Goal: Task Accomplishment & Management: Complete application form

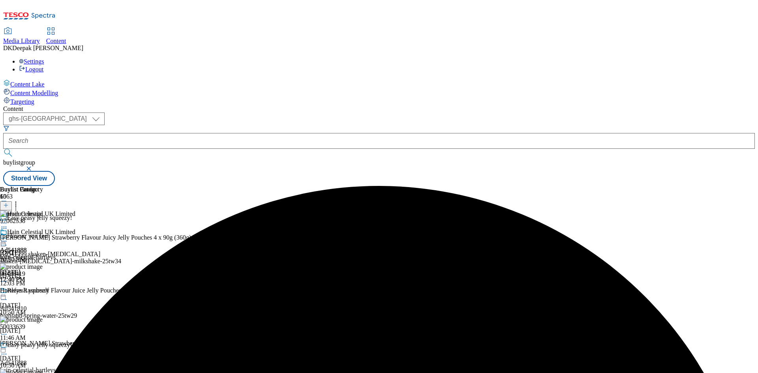
select select "ghs-[GEOGRAPHIC_DATA]"
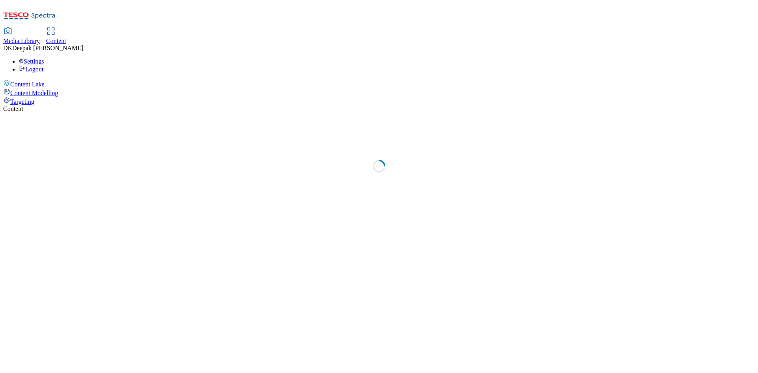
select select "ghs-[GEOGRAPHIC_DATA]"
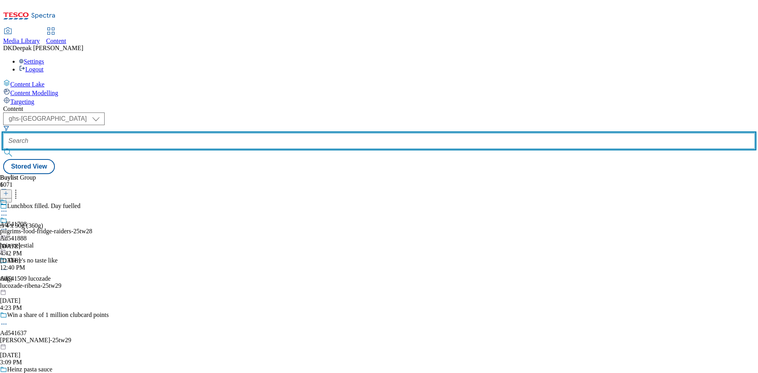
click at [187, 133] on input "text" at bounding box center [378, 141] width 751 height 16
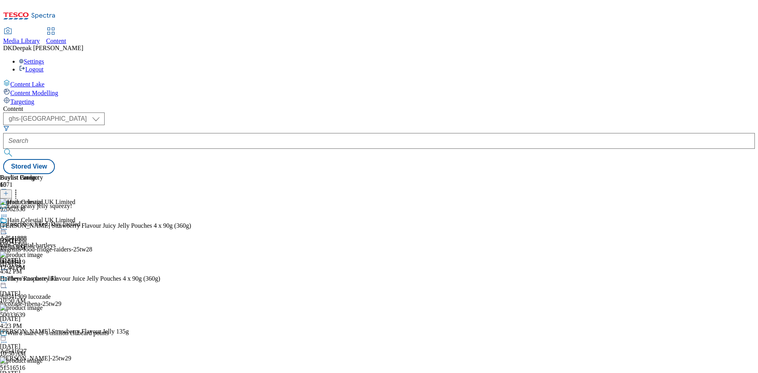
click at [6, 195] on line at bounding box center [6, 197] width 0 height 4
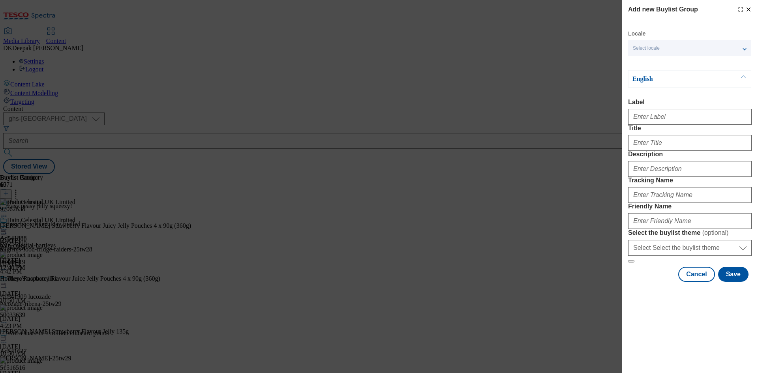
click at [645, 125] on div "Modal" at bounding box center [690, 115] width 124 height 19
click at [648, 119] on input "Label" at bounding box center [690, 117] width 124 height 16
paste input "Ad541738"
type input "Ad541738"
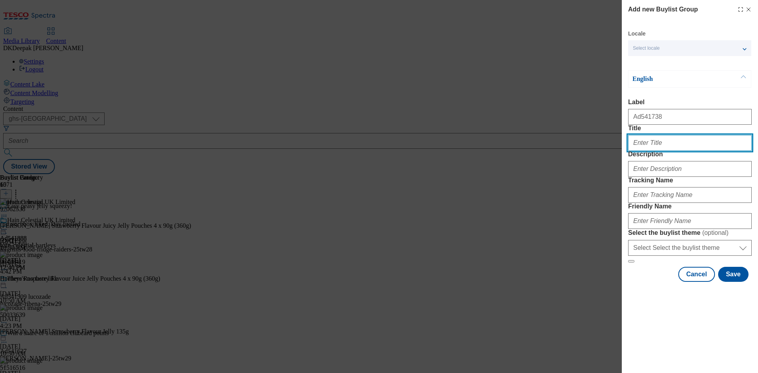
click at [651, 151] on input "Title" at bounding box center [690, 143] width 124 height 16
paste input "A Tasty Weekend Eat"
click at [651, 151] on input "A Tasty Weekend Eat" at bounding box center [690, 143] width 124 height 16
type input "A tasty weekend eat"
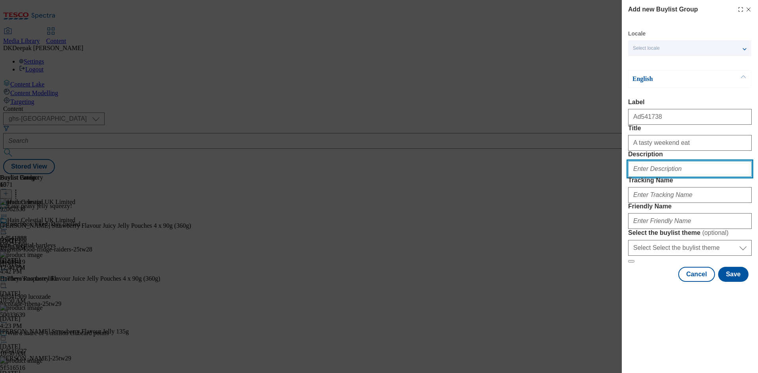
click at [689, 177] on input "Description" at bounding box center [690, 169] width 124 height 16
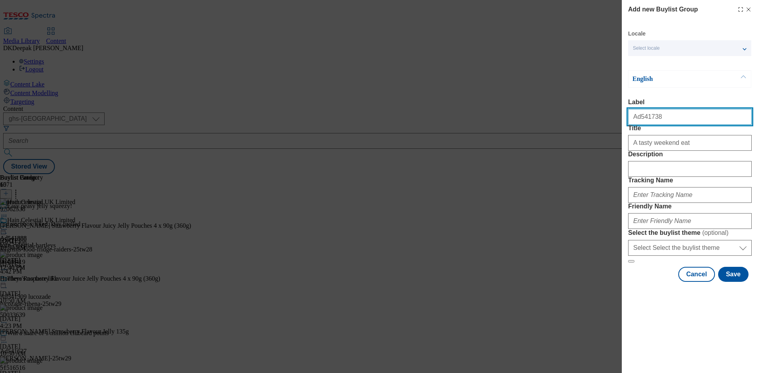
click at [650, 117] on input "Ad541738" at bounding box center [690, 117] width 124 height 16
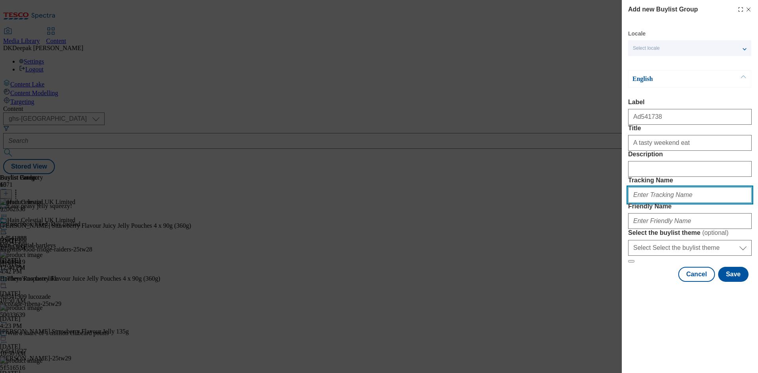
click at [670, 203] on input "Tracking Name" at bounding box center [690, 195] width 124 height 16
paste input "Ad541738"
type input "DH_AD541738"
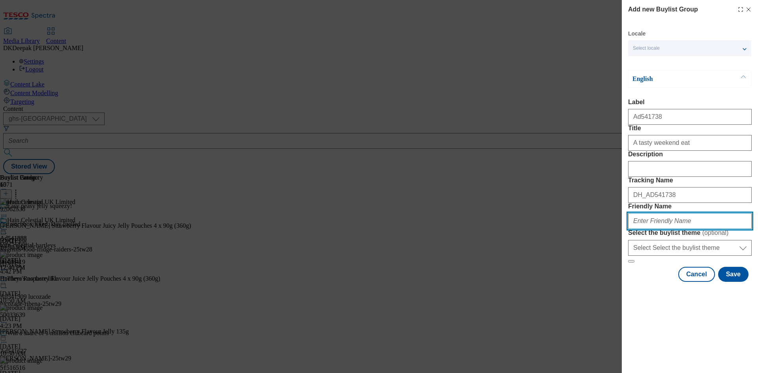
click at [645, 229] on input "Friendly Name" at bounding box center [690, 221] width 124 height 16
paste input "Crunchy Nut"
click at [653, 229] on input "kelloggs-Crunchy Nut" at bounding box center [690, 221] width 124 height 16
drag, startPoint x: 679, startPoint y: 279, endPoint x: 610, endPoint y: 274, distance: 68.8
click at [610, 274] on div "Add new Buylist Group Locale Select locale English Welsh English Label Ad541738…" at bounding box center [379, 186] width 758 height 373
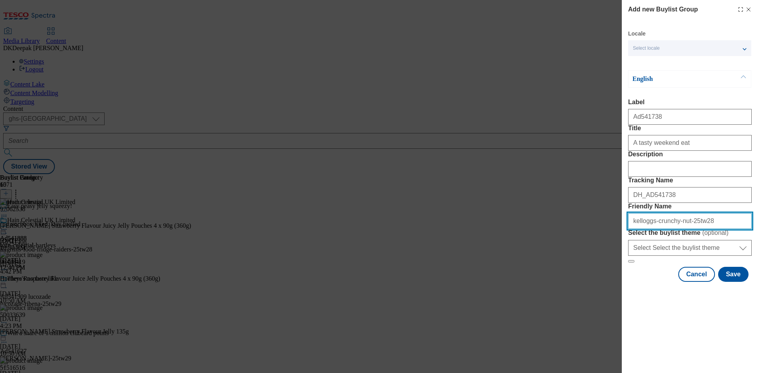
type input "kelloggs-crunchy-nut-25tw28"
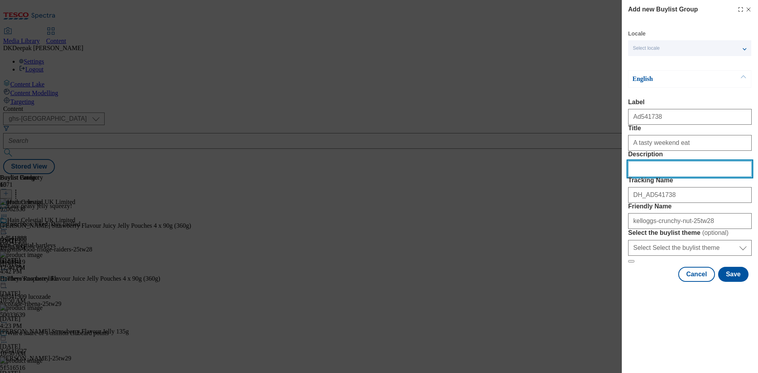
click at [674, 177] on input "Description" at bounding box center [690, 169] width 124 height 16
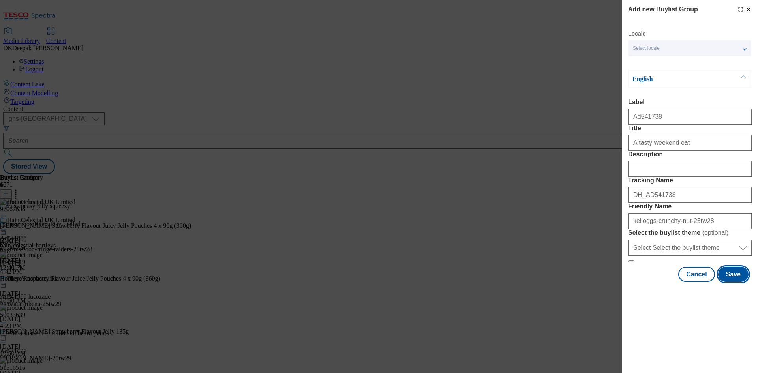
click at [731, 282] on button "Save" at bounding box center [733, 274] width 30 height 15
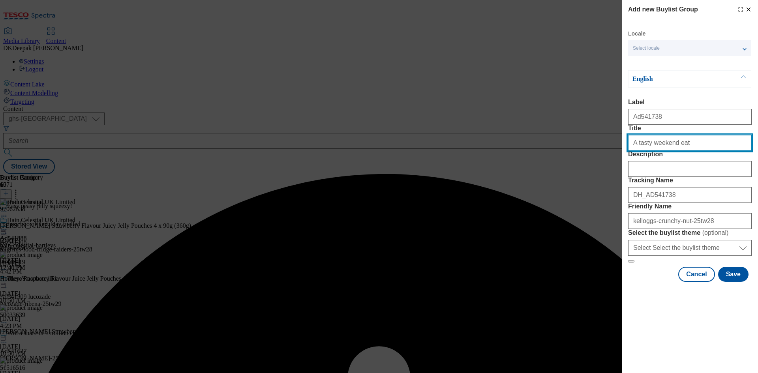
click at [696, 151] on input "Title" at bounding box center [690, 143] width 124 height 16
type input "A tasty weekend eat"
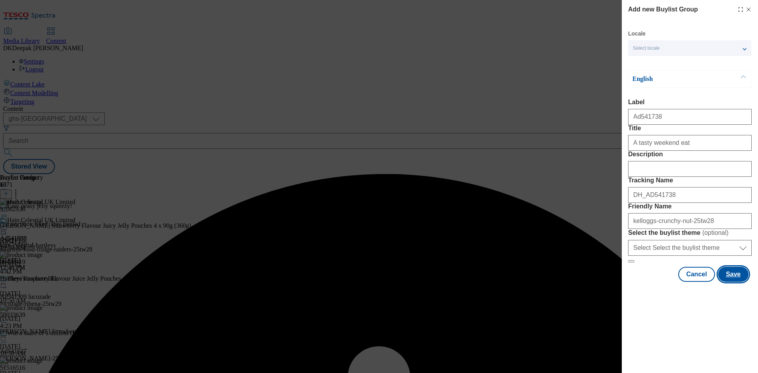
click at [734, 282] on button "Save" at bounding box center [733, 274] width 30 height 15
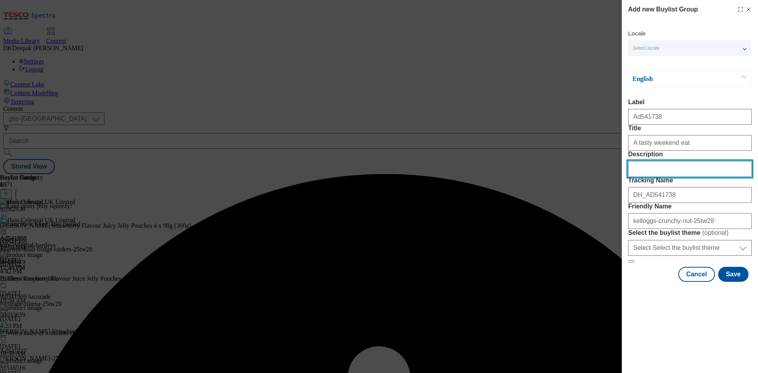
click at [651, 177] on input "Description" at bounding box center [690, 169] width 124 height 16
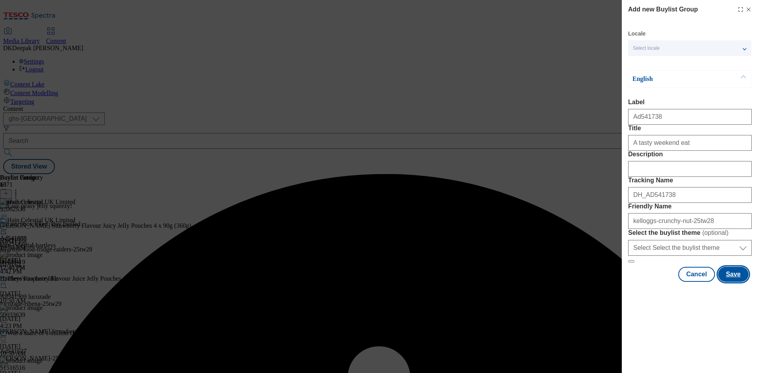
click at [734, 282] on button "Save" at bounding box center [733, 274] width 30 height 15
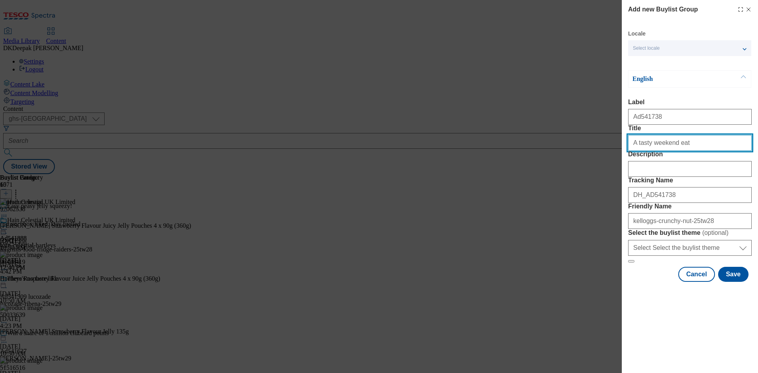
click at [697, 151] on input "A tasty weekend eat" at bounding box center [690, 143] width 124 height 16
type input "A tasty weekend eat"
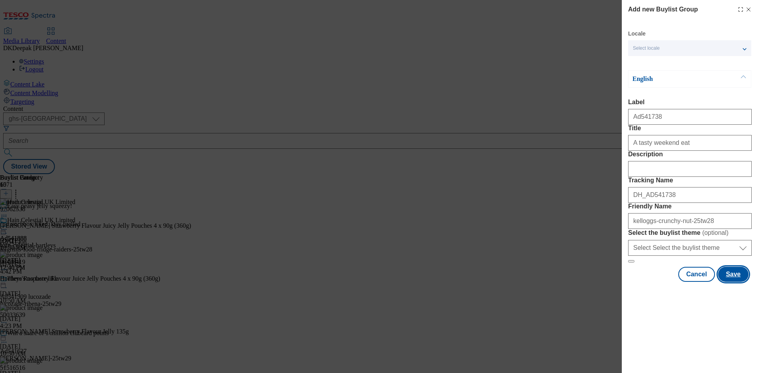
click at [738, 282] on button "Save" at bounding box center [733, 274] width 30 height 15
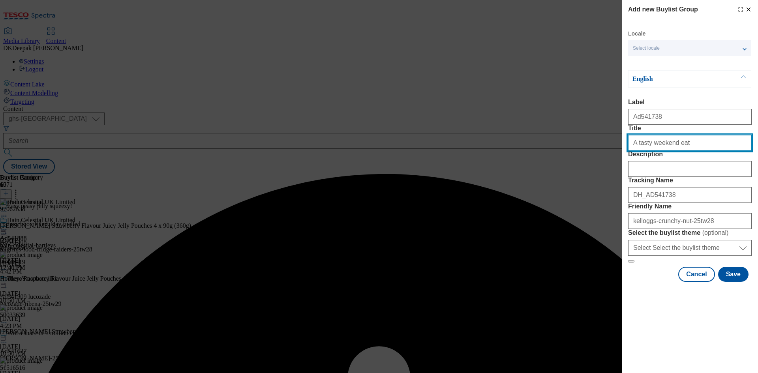
click at [691, 151] on input "A tasty weekend eat" at bounding box center [690, 143] width 124 height 16
type input "A tasty weekend eat"
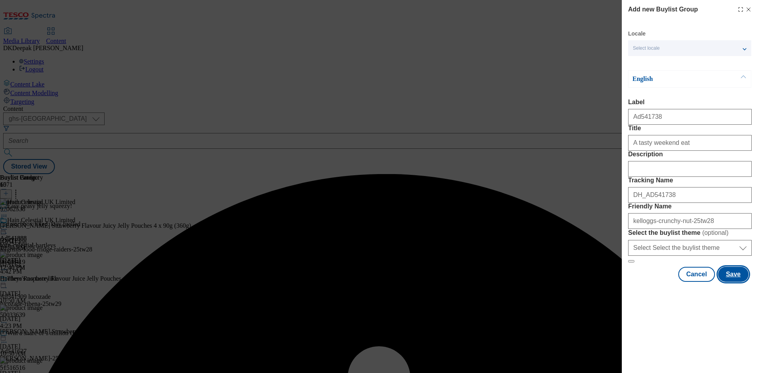
click at [734, 282] on button "Save" at bounding box center [733, 274] width 30 height 15
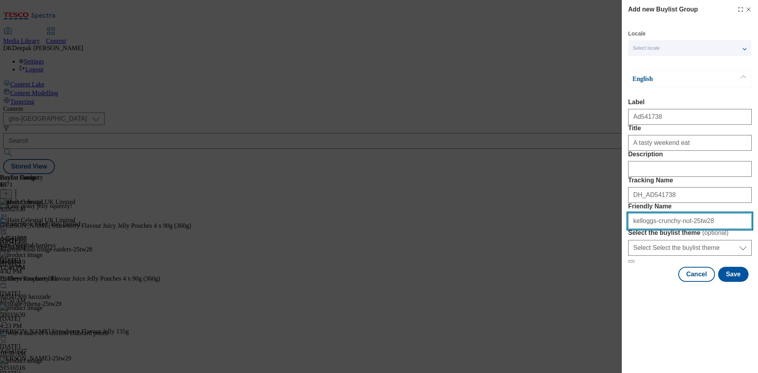
click at [681, 229] on input "kelloggs-crunchy-nut-25tw28" at bounding box center [690, 221] width 124 height 16
paste input "cereal"
drag, startPoint x: 695, startPoint y: 277, endPoint x: 576, endPoint y: 275, distance: 119.2
click at [576, 275] on div "Add new Buylist Group Locale Select locale English Welsh English Label Ad541738…" at bounding box center [379, 186] width 758 height 373
type input "kelloggs-crunchy-nut-cereal-25tw28"
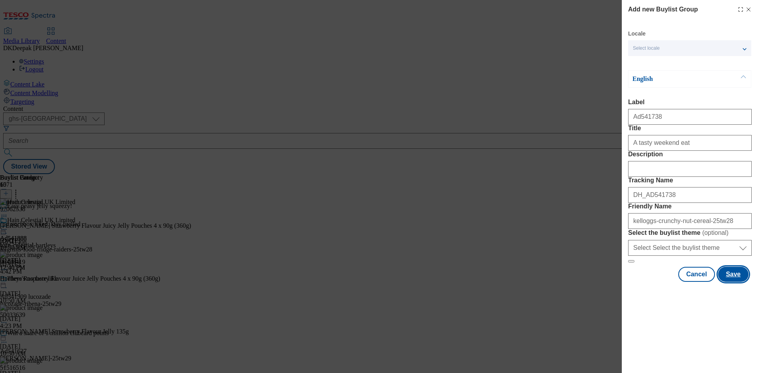
click at [736, 282] on button "Save" at bounding box center [733, 274] width 30 height 15
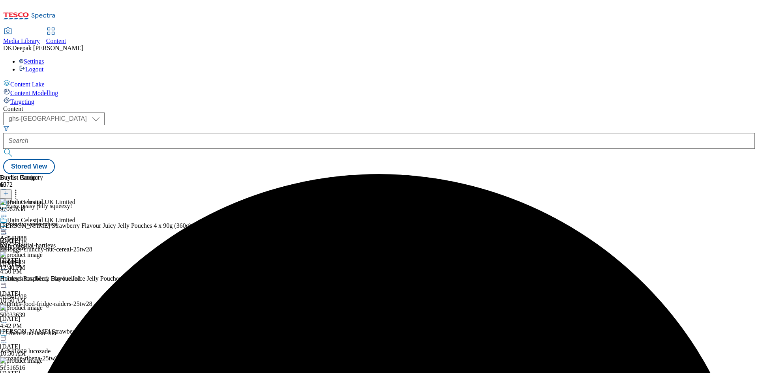
click at [121, 221] on div "A tasty weekend eat Ad541738 kelloggs-crunchy-nut-cereal-25tw28 Aug 28, 2025 4:…" at bounding box center [60, 248] width 121 height 54
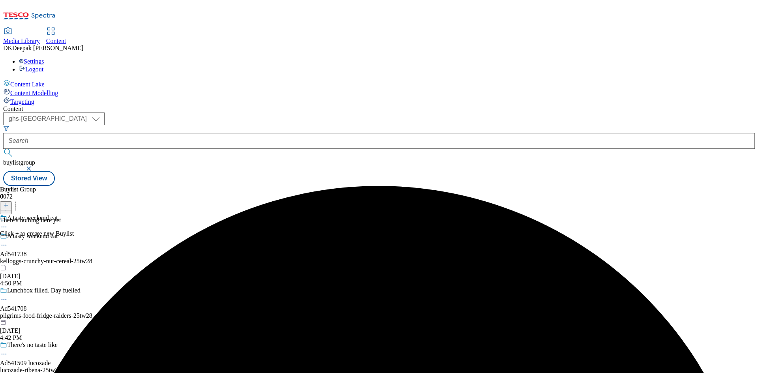
click at [9, 202] on icon at bounding box center [6, 205] width 6 height 6
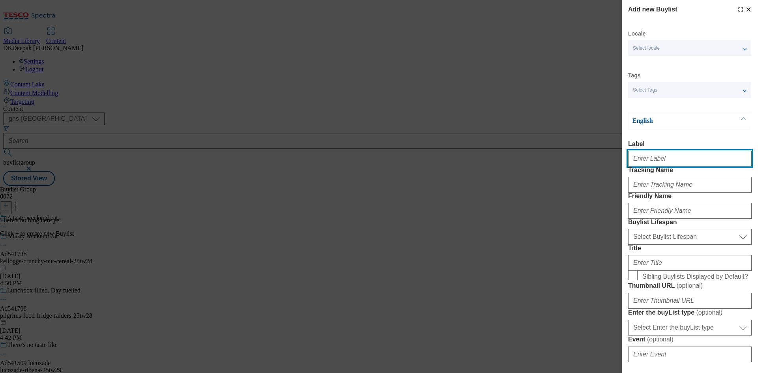
drag, startPoint x: 656, startPoint y: 163, endPoint x: 661, endPoint y: 179, distance: 17.0
click at [656, 163] on input "Label" at bounding box center [690, 159] width 124 height 16
paste input "Ad541738"
type input "Ad541738"
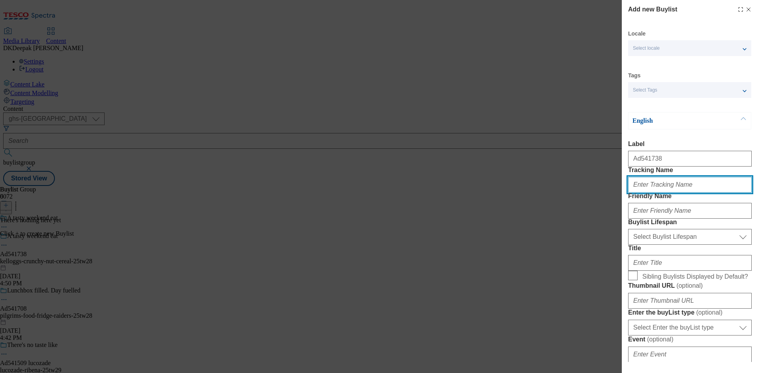
click at [664, 193] on input "Tracking Name" at bounding box center [690, 185] width 124 height 16
paste input "Ad541738"
type input "DH_AD541738"
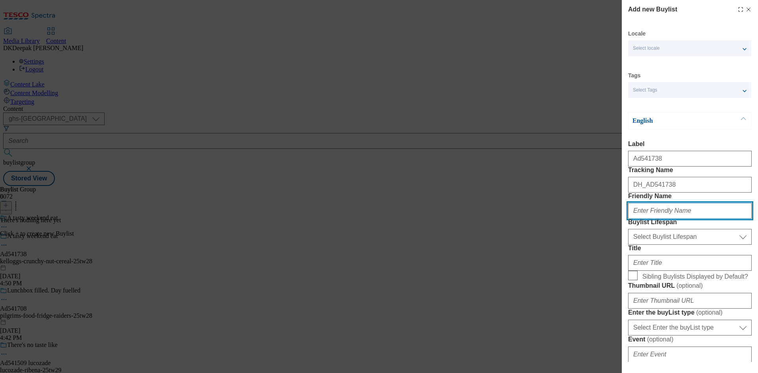
click at [663, 219] on input "Friendly Name" at bounding box center [690, 211] width 124 height 16
paste input "kelloggs"
type input "kelloggs"
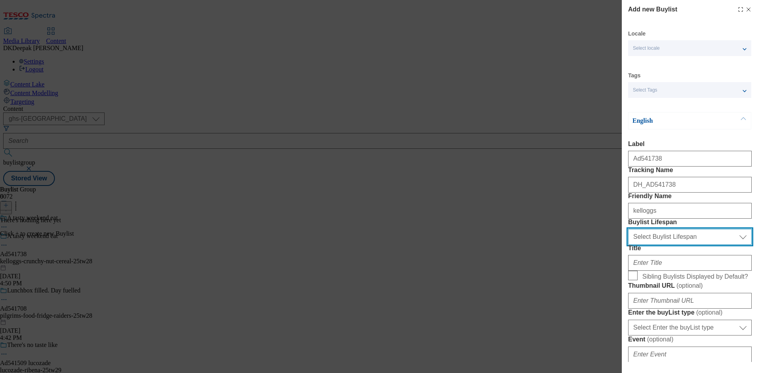
click at [666, 245] on select "Select Buylist Lifespan evergreen seasonal tactical" at bounding box center [690, 237] width 124 height 16
select select "tactical"
click at [628, 245] on select "Select Buylist Lifespan evergreen seasonal tactical" at bounding box center [690, 237] width 124 height 16
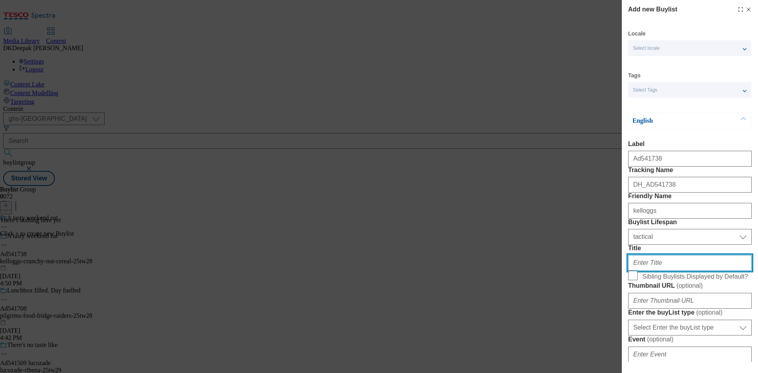
click at [660, 271] on input "Title" at bounding box center [690, 263] width 124 height 16
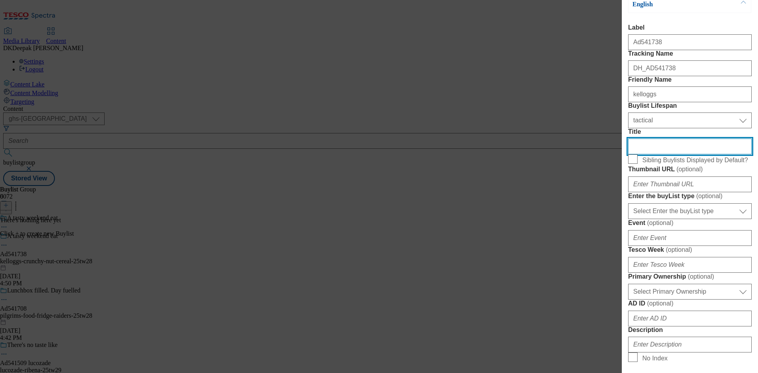
scroll to position [118, 0]
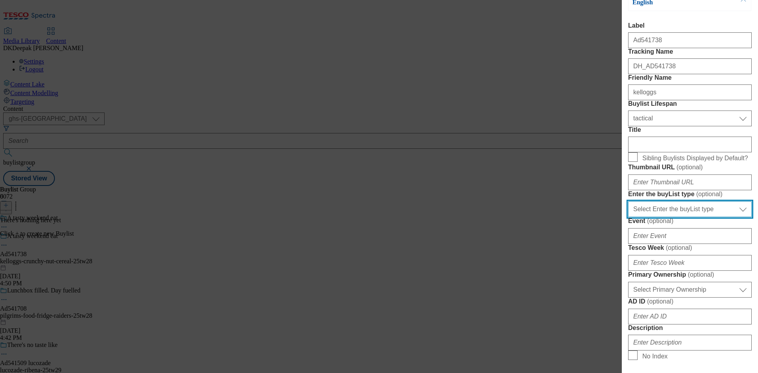
click at [682, 217] on select "Select Enter the buyList type event supplier funded long term >4 weeks supplier…" at bounding box center [690, 209] width 124 height 16
select select "supplier funded short term 1-3 weeks"
click at [628, 217] on select "Select Enter the buyList type event supplier funded long term >4 weeks supplier…" at bounding box center [690, 209] width 124 height 16
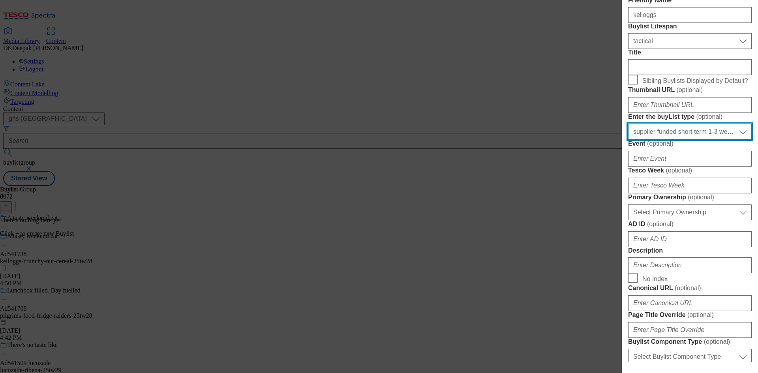
scroll to position [197, 0]
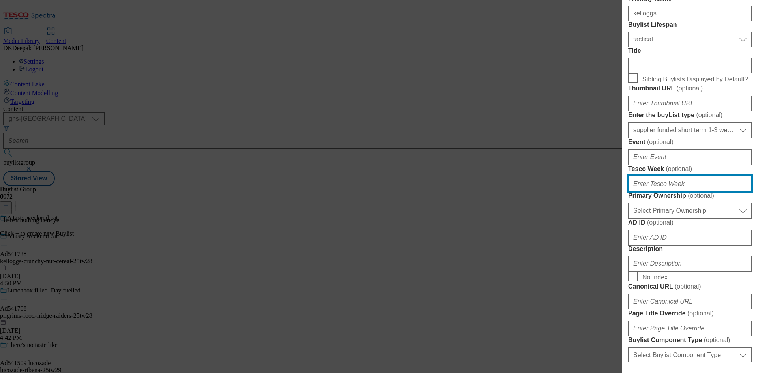
click at [669, 192] on input "Tesco Week ( optional )" at bounding box center [690, 184] width 124 height 16
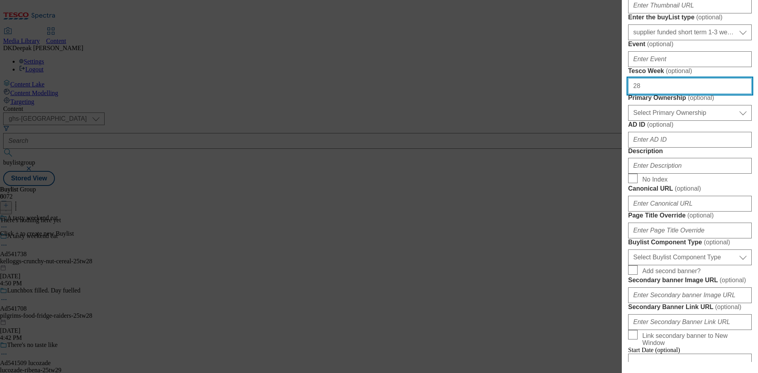
scroll to position [316, 0]
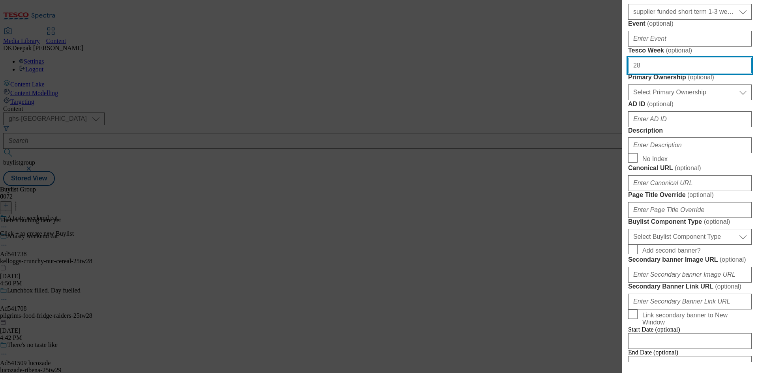
type input "28"
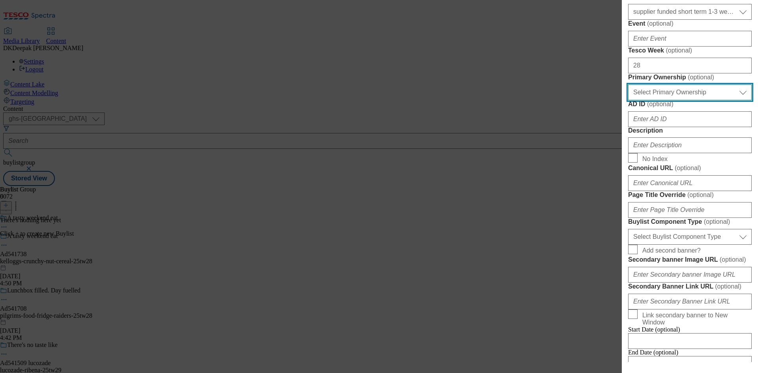
click at [669, 100] on select "Select Primary Ownership tesco dunnhumby" at bounding box center [690, 92] width 124 height 16
select select "dunnhumby"
click at [628, 100] on select "Select Primary Ownership tesco dunnhumby" at bounding box center [690, 92] width 124 height 16
click at [508, 182] on div "Add new Buylist Locale Select locale English Welsh Tags Select Tags fnf marketp…" at bounding box center [379, 186] width 758 height 373
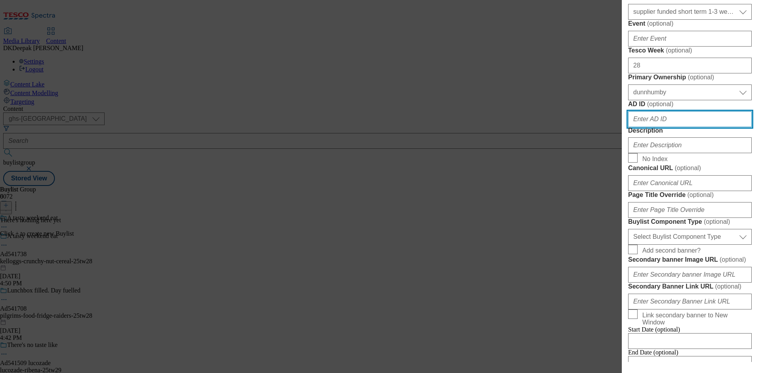
click at [662, 127] on input "AD ID ( optional )" at bounding box center [690, 119] width 124 height 16
paste input "Ad541738"
drag, startPoint x: 638, startPoint y: 262, endPoint x: 610, endPoint y: 264, distance: 28.5
click at [610, 264] on div "Add new Buylist Locale Select locale English Welsh Tags Select Tags fnf marketp…" at bounding box center [379, 186] width 758 height 373
type input "541738"
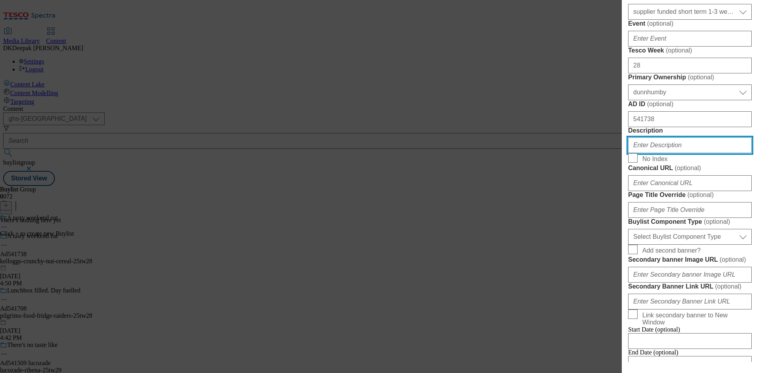
click at [660, 153] on input "Description" at bounding box center [690, 145] width 124 height 16
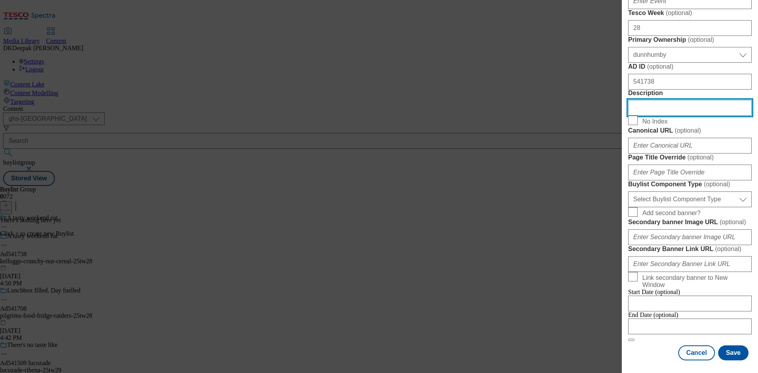
scroll to position [434, 0]
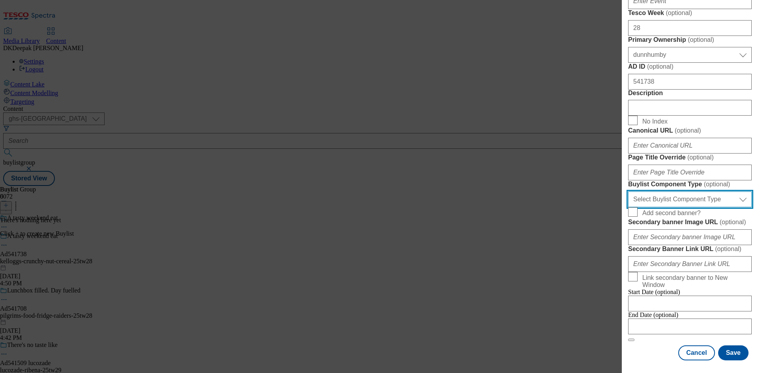
click at [684, 207] on select "Select Buylist Component Type Banner Competition Header Meal" at bounding box center [690, 199] width 124 height 16
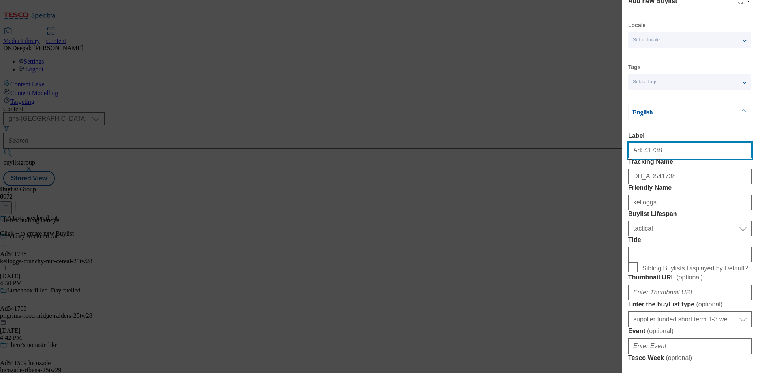
select select "Banner"
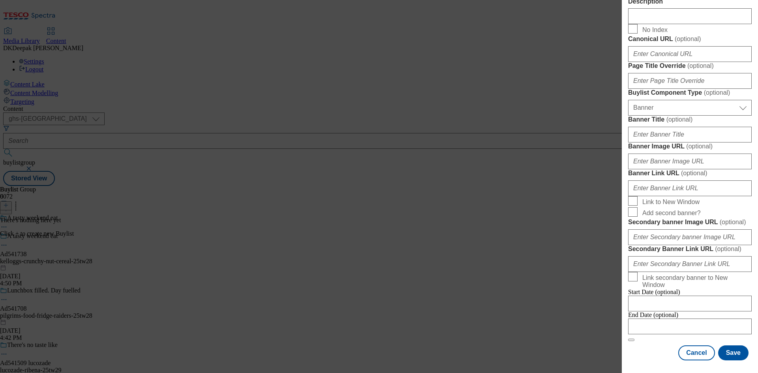
scroll to position [782, 0]
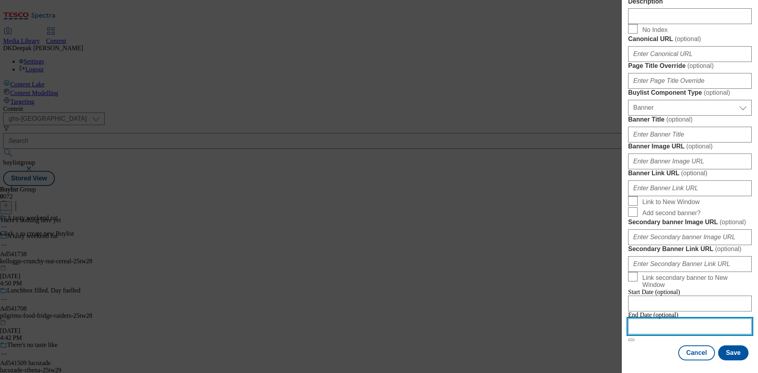
click at [657, 320] on input "Modal" at bounding box center [690, 326] width 124 height 16
select select "2025"
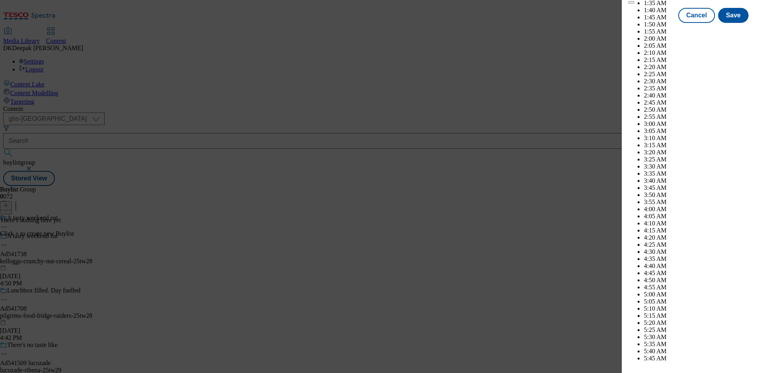
scroll to position [2944, 0]
select select "November"
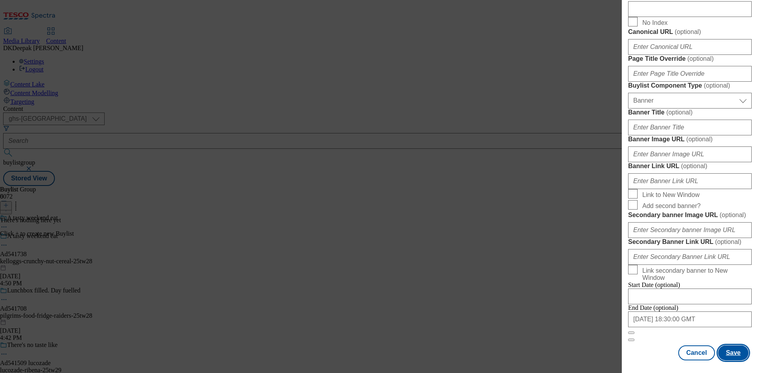
click at [724, 348] on button "Save" at bounding box center [733, 352] width 30 height 15
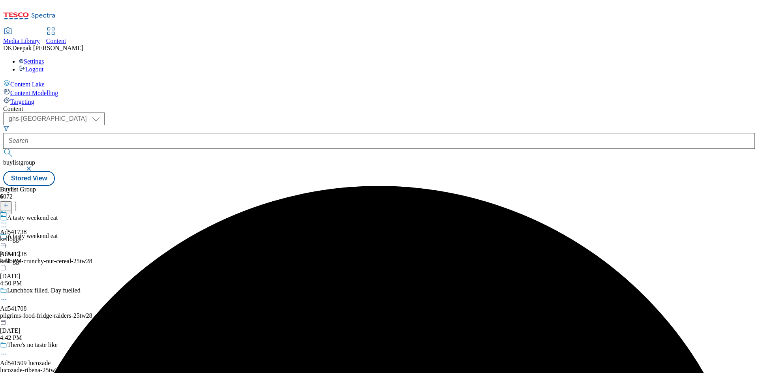
click at [27, 236] on div "kelloggs" at bounding box center [13, 239] width 27 height 7
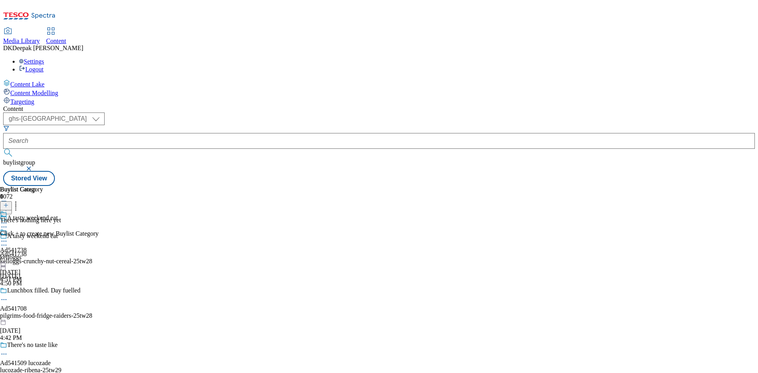
click at [9, 202] on icon at bounding box center [6, 205] width 6 height 6
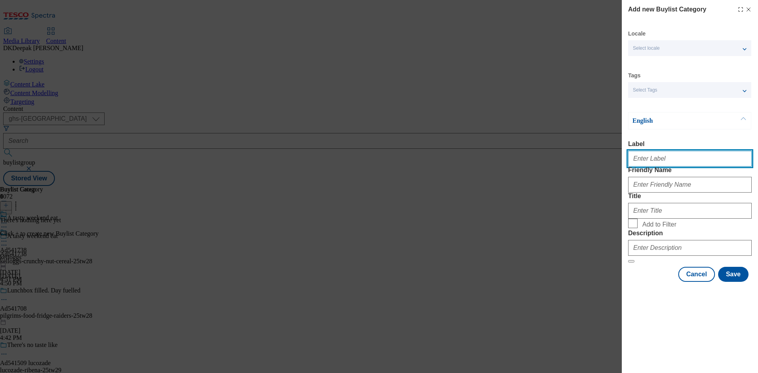
click at [657, 162] on input "Label" at bounding box center [690, 159] width 124 height 16
paste input "Ad541738"
type input "Ad541738"
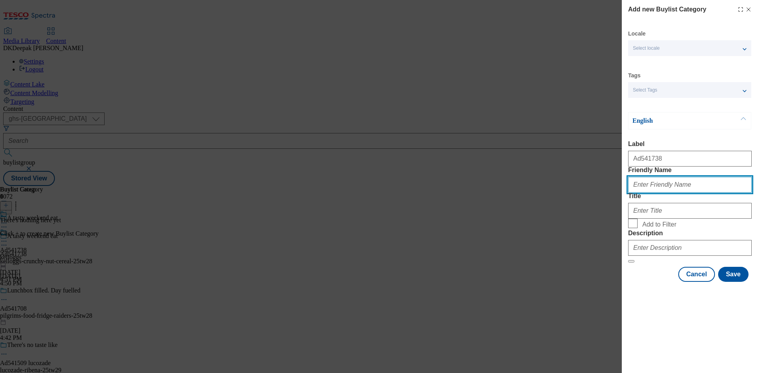
click at [649, 193] on input "Friendly Name" at bounding box center [690, 185] width 124 height 16
paste input "kelloggs-crunchy-nut-cereal"
type input "kelloggs-crunchy-nut-cereal"
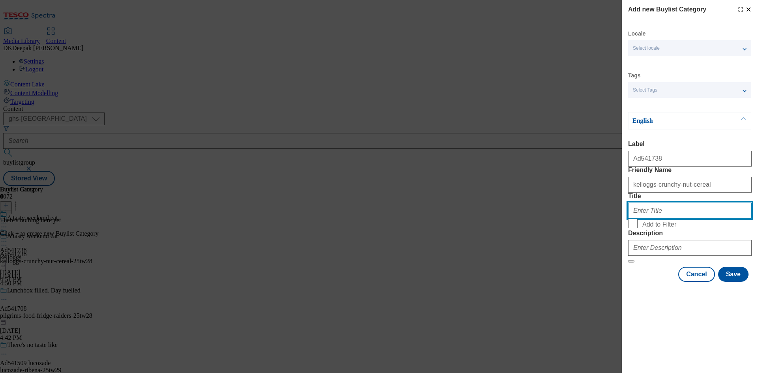
click at [646, 219] on input "Title" at bounding box center [690, 211] width 124 height 16
type input "Kelloggs"
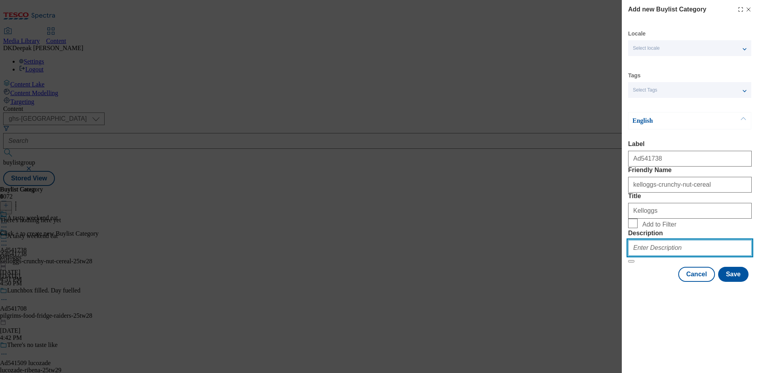
click at [679, 256] on input "Description" at bounding box center [690, 248] width 124 height 16
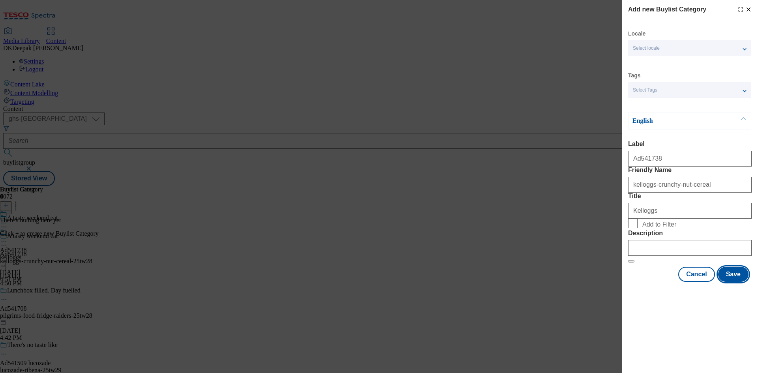
click at [730, 282] on button "Save" at bounding box center [733, 274] width 30 height 15
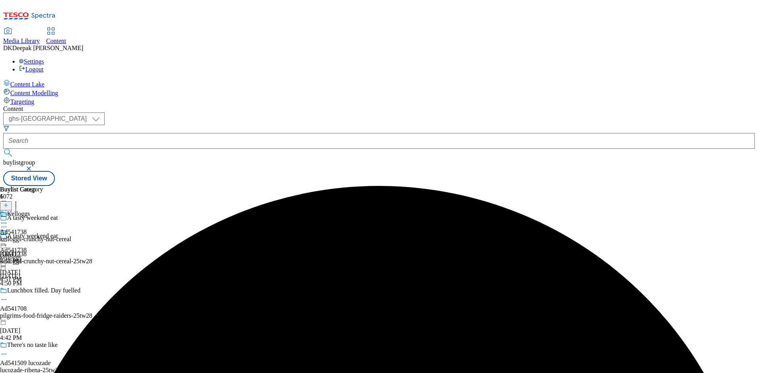
click at [71, 210] on div "Kelloggs Ad541738 kelloggs-crunchy-nut-cereal Aug 28, 2025 4:51 PM" at bounding box center [35, 237] width 71 height 54
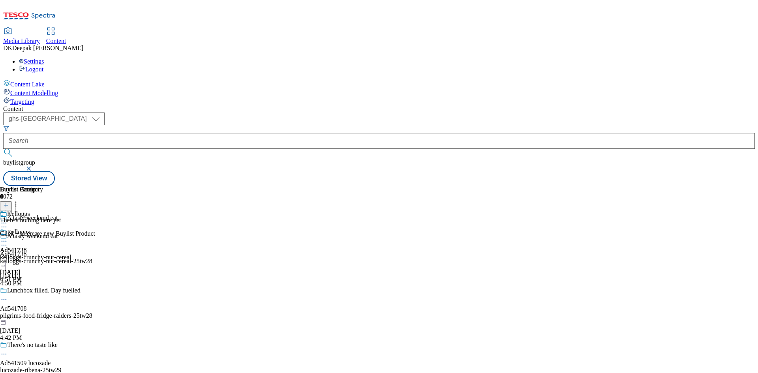
click at [9, 202] on icon at bounding box center [6, 205] width 6 height 6
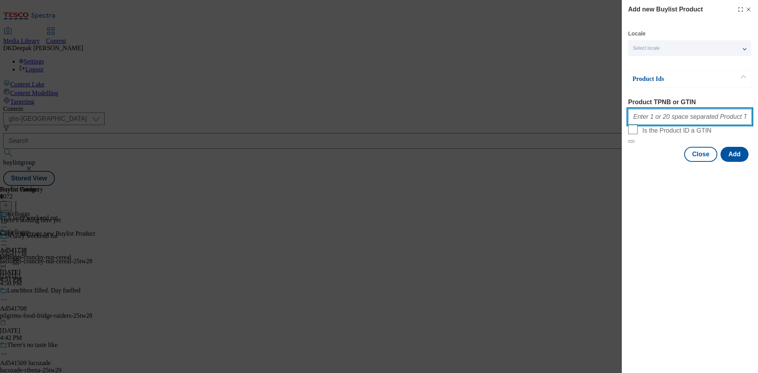
click at [656, 121] on input "Product TPNB or GTIN" at bounding box center [690, 117] width 124 height 16
paste input "92051064 94044006 96096511 96637857, 92051064 94044006 96096511 96637857, 92051…"
type input "92051064 94044006 96096511 96637857, 92051064 94044006 96096511 96637857, 92051…"
click at [740, 162] on button "Add" at bounding box center [734, 154] width 28 height 15
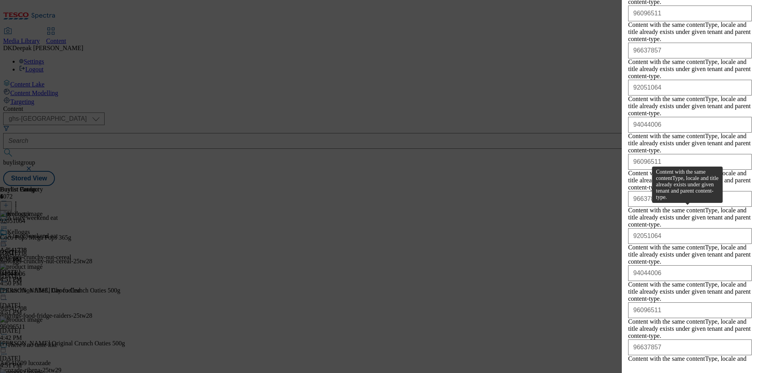
scroll to position [3369, 0]
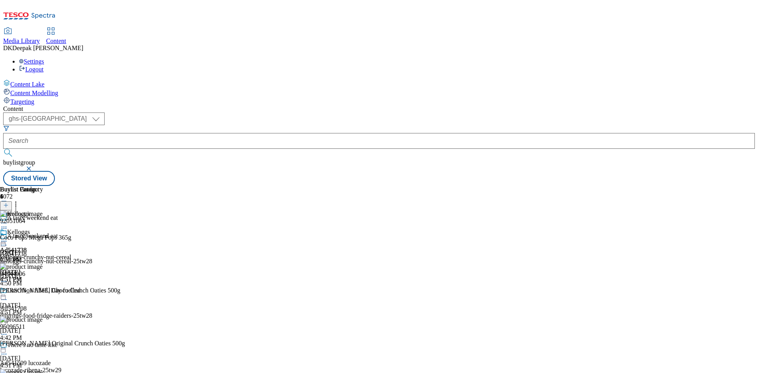
click at [8, 237] on icon at bounding box center [4, 241] width 8 height 8
click at [43, 291] on span "Preview" at bounding box center [33, 294] width 19 height 6
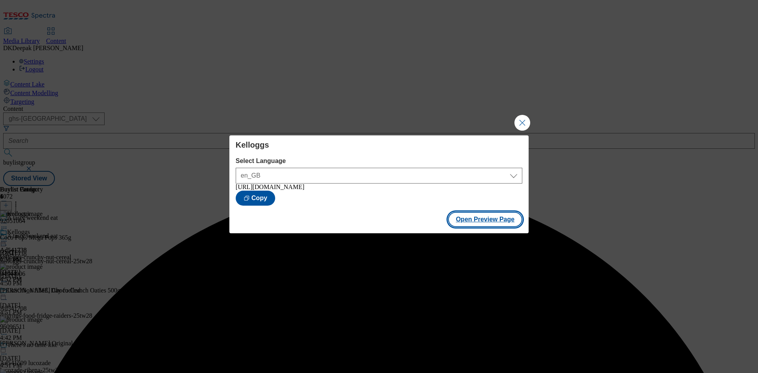
click at [505, 221] on button "Open Preview Page" at bounding box center [485, 219] width 75 height 15
click at [516, 122] on button "Close Modal" at bounding box center [522, 123] width 16 height 16
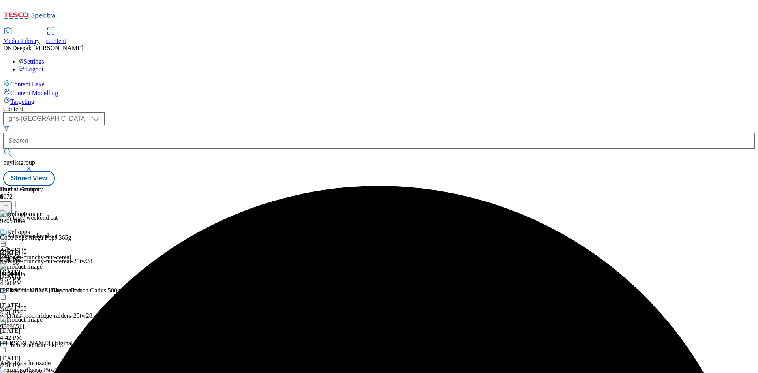
click at [8, 237] on icon at bounding box center [4, 241] width 8 height 8
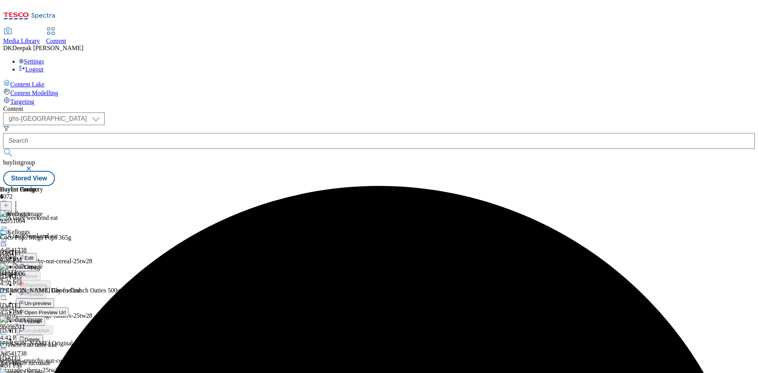
click at [37, 253] on button "Edit" at bounding box center [26, 257] width 21 height 9
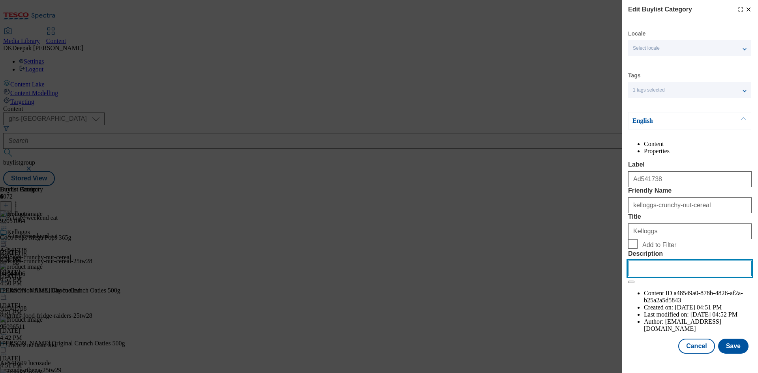
click at [659, 276] on input "Description" at bounding box center [690, 268] width 124 height 16
paste input "Kellogg's Coco Pops Mega Pops Cereal 365g"
type input "Kellogg's Coco Pops Mega Pops Cereal 365g"
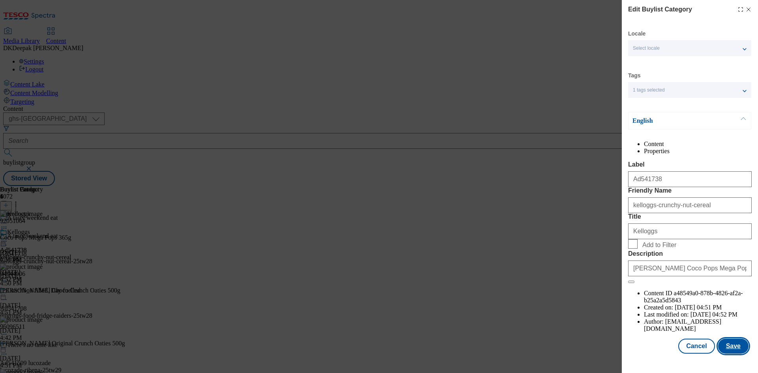
click at [731, 350] on button "Save" at bounding box center [733, 346] width 30 height 15
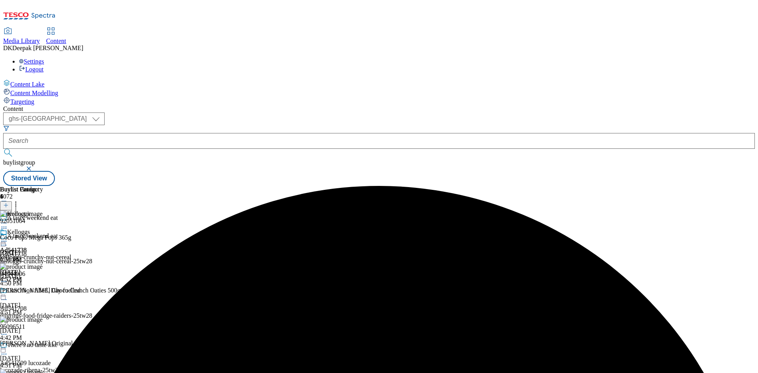
click at [8, 237] on icon at bounding box center [4, 241] width 8 height 8
click at [37, 253] on button "Edit" at bounding box center [26, 257] width 21 height 9
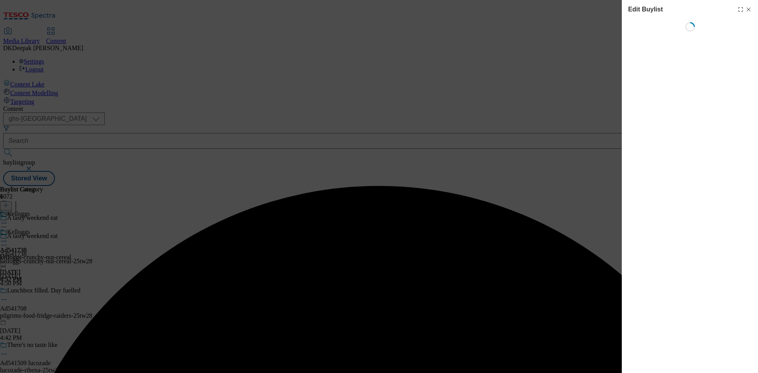
select select "tactical"
select select "supplier funded short term 1-3 weeks"
select select "dunnhumby"
select select "Banner"
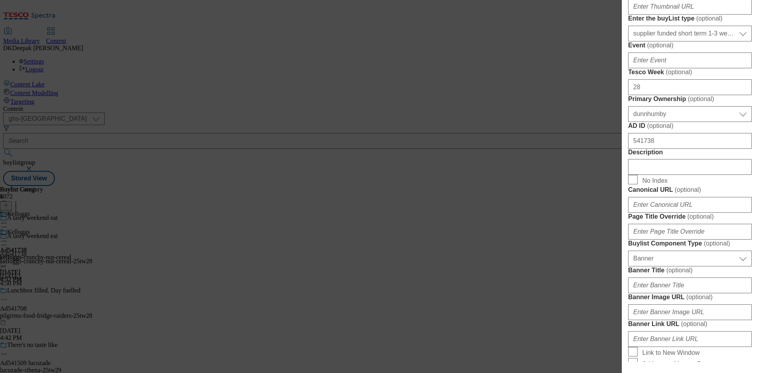
scroll to position [316, 0]
click at [662, 174] on input "Description" at bounding box center [690, 166] width 124 height 16
paste input "Kellogg's Coco Pops Mega Pops Cereal 365g"
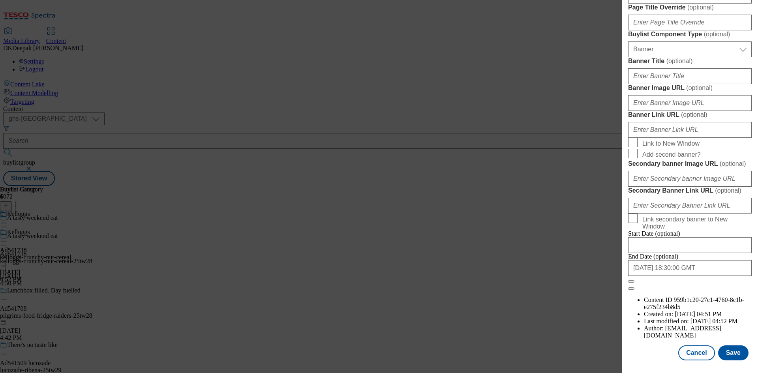
scroll to position [817, 0]
type input "Kellogg's Coco Pops Mega Pops Cereal 365g"
click at [731, 356] on button "Save" at bounding box center [733, 352] width 30 height 15
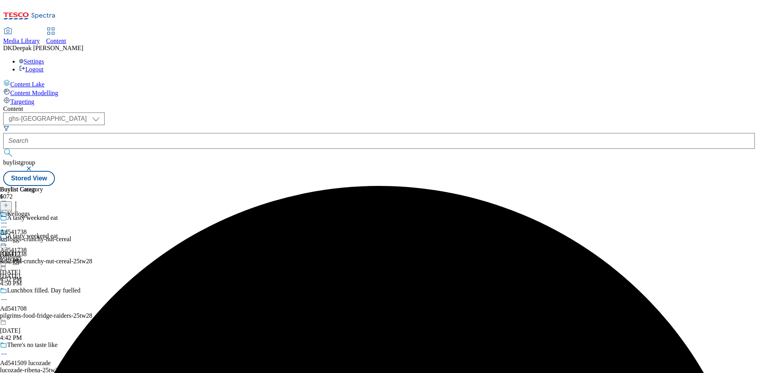
click at [8, 241] on icon at bounding box center [4, 245] width 8 height 8
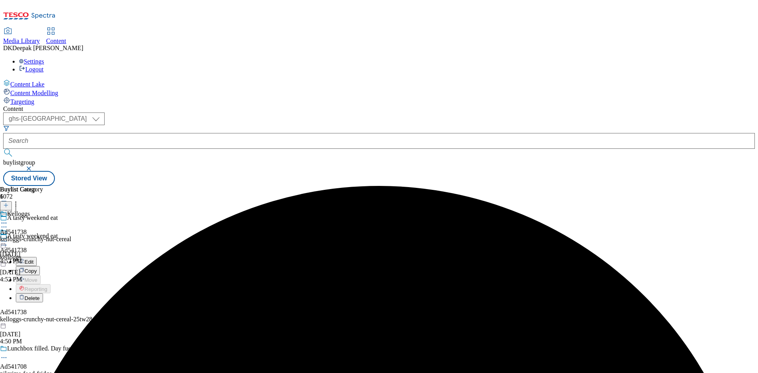
click at [37, 257] on button "Edit" at bounding box center [26, 261] width 21 height 9
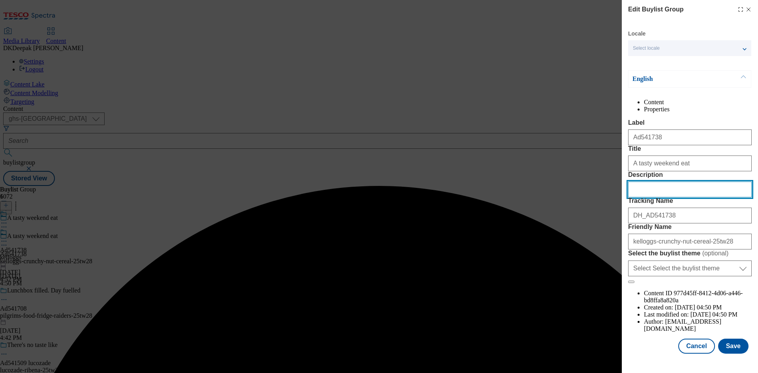
click at [655, 197] on input "Description" at bounding box center [690, 190] width 124 height 16
paste input "Kellogg's Coco Pops Mega Pops Cereal 365g"
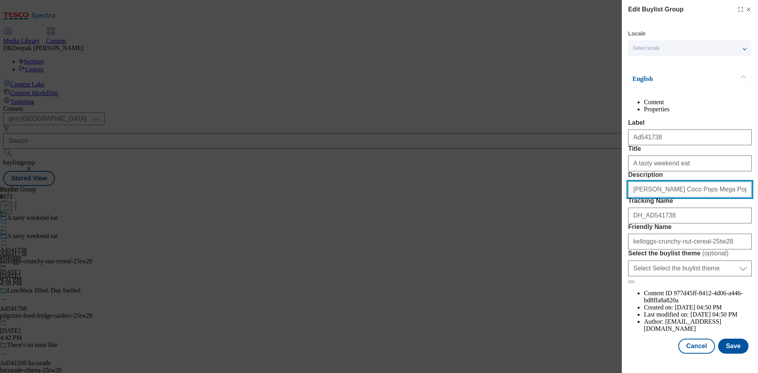
scroll to position [30, 0]
type input "Kellogg's Coco Pops Mega Pops Cereal 365g"
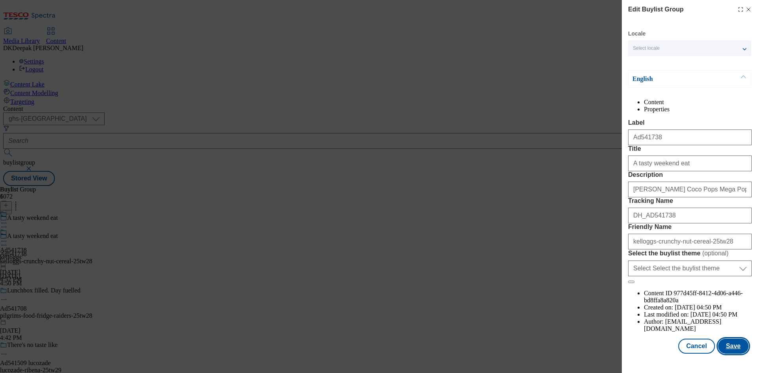
click at [729, 352] on button "Save" at bounding box center [733, 346] width 30 height 15
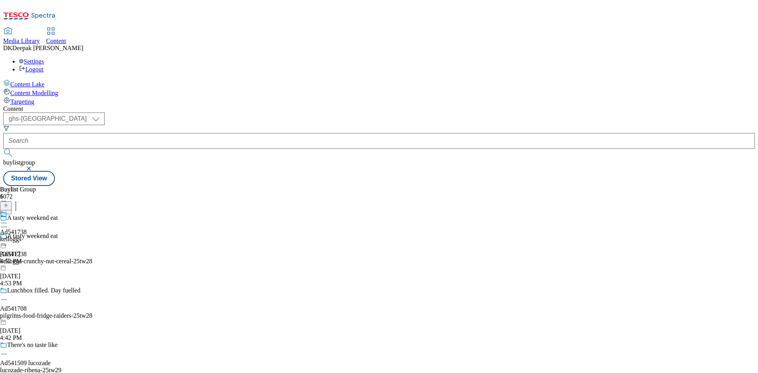
click at [27, 236] on div "kelloggs" at bounding box center [13, 239] width 27 height 7
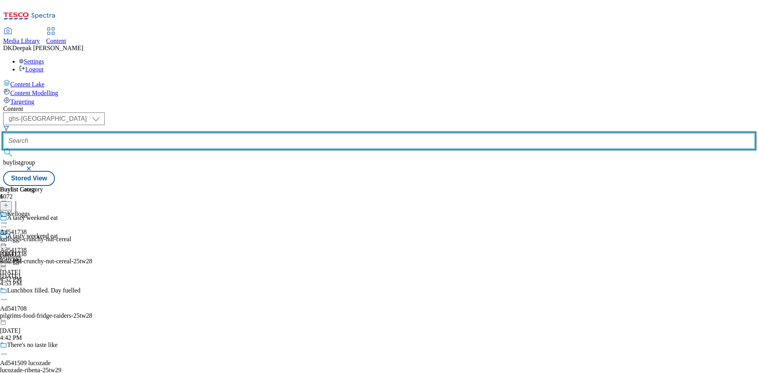
click at [194, 133] on input "text" at bounding box center [378, 141] width 751 height 16
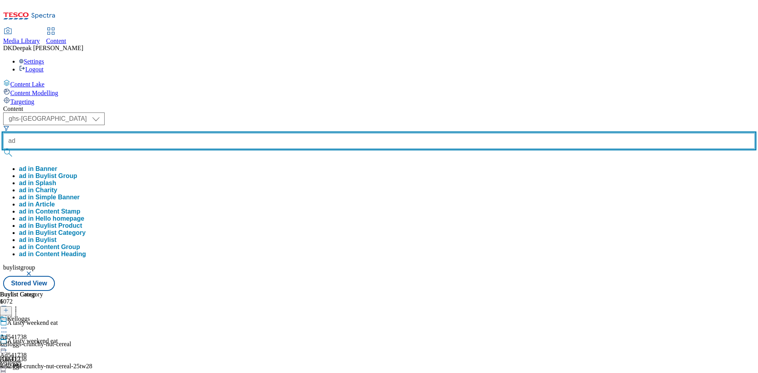
paste input "541708"
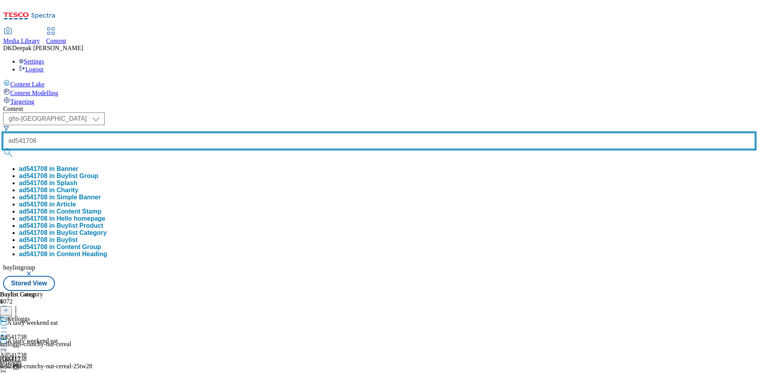
type input "ad541708"
click at [3, 149] on button "submit" at bounding box center [8, 153] width 11 height 8
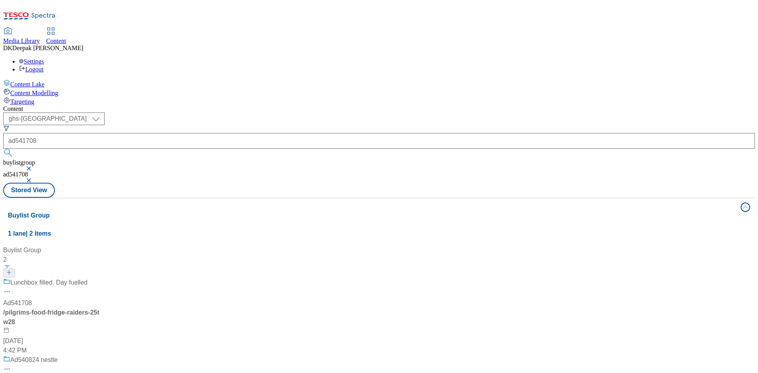
click at [102, 308] on div "/ pilgrims-food-fridge-raiders-25tw28" at bounding box center [52, 317] width 99 height 19
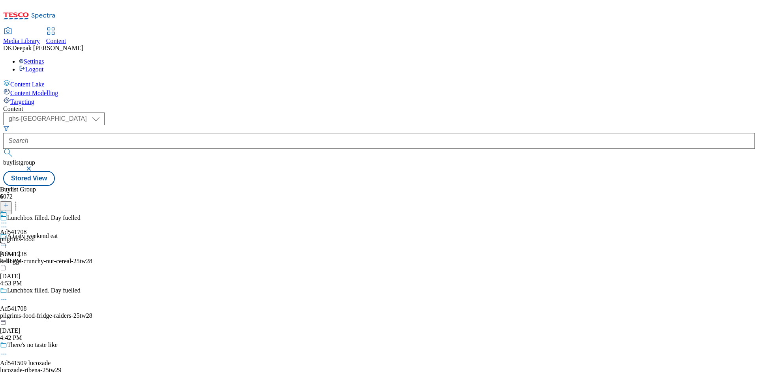
click at [8, 296] on icon at bounding box center [4, 300] width 8 height 8
click at [121, 311] on li "Edit" at bounding box center [68, 315] width 105 height 9
click at [8, 296] on icon at bounding box center [4, 300] width 8 height 8
click at [37, 311] on button "Edit" at bounding box center [26, 315] width 21 height 9
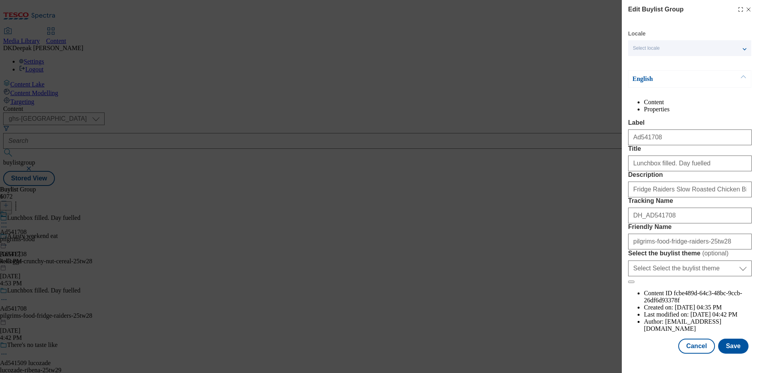
scroll to position [30, 0]
click at [701, 350] on button "Cancel" at bounding box center [696, 346] width 36 height 15
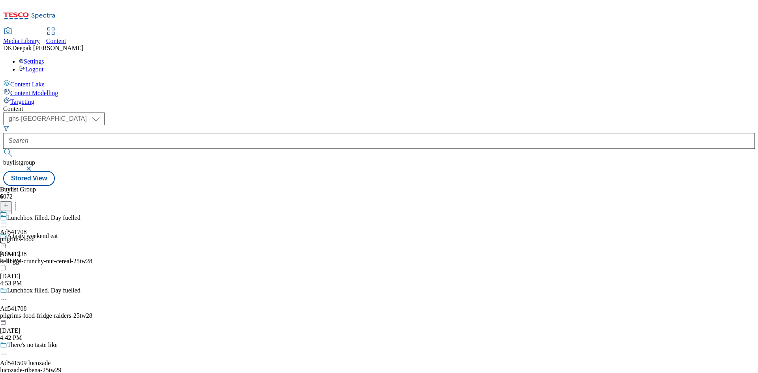
click at [35, 236] on div "pilgrims-food" at bounding box center [17, 239] width 35 height 7
click at [8, 237] on icon at bounding box center [4, 241] width 8 height 8
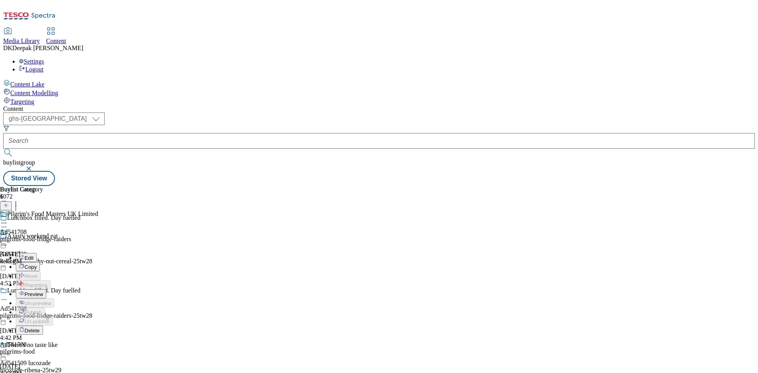
click at [37, 253] on button "Edit" at bounding box center [26, 257] width 21 height 9
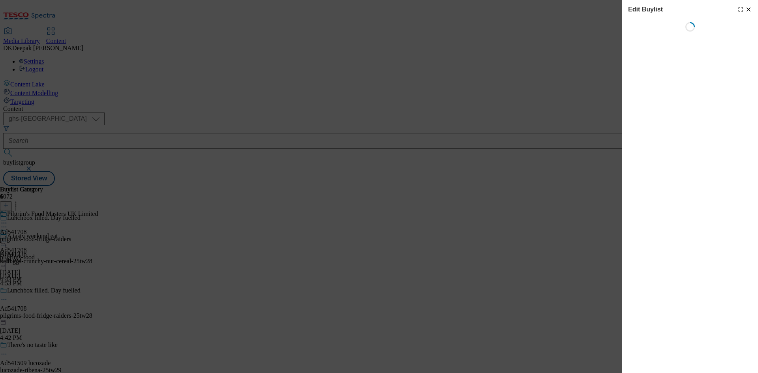
select select "tactical"
select select "supplier funded short term 1-3 weeks"
select select "dunnhumby"
select select "Banner"
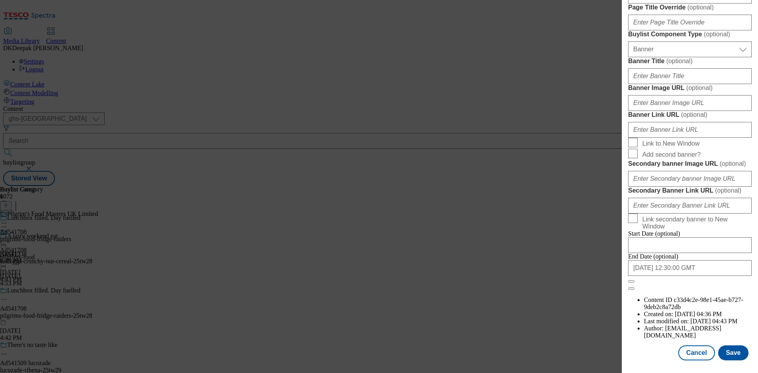
scroll to position [817, 0]
click at [693, 346] on button "Cancel" at bounding box center [696, 352] width 36 height 15
select select "tactical"
select select "supplier funded short term 1-3 weeks"
select select "dunnhumby"
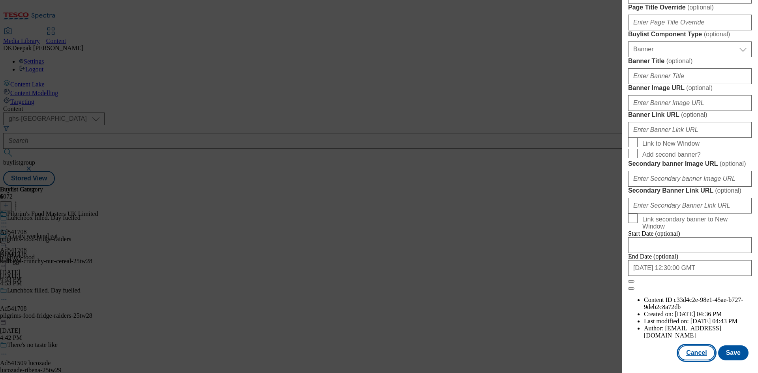
select select "Banner"
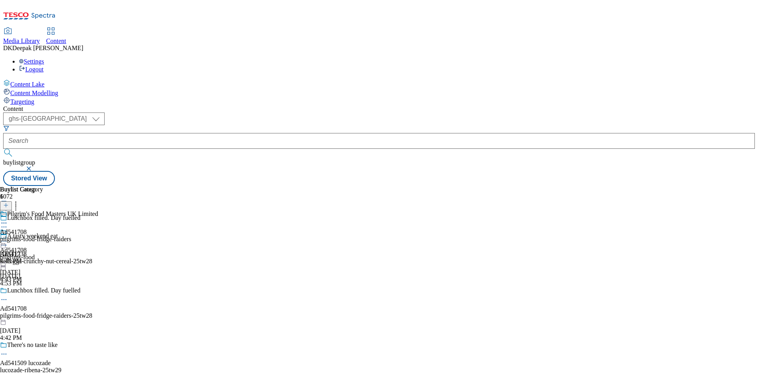
scroll to position [640, 0]
click at [98, 236] on div "pilgrims-food-fridge-raiders" at bounding box center [49, 239] width 98 height 7
click at [8, 237] on icon at bounding box center [4, 241] width 8 height 8
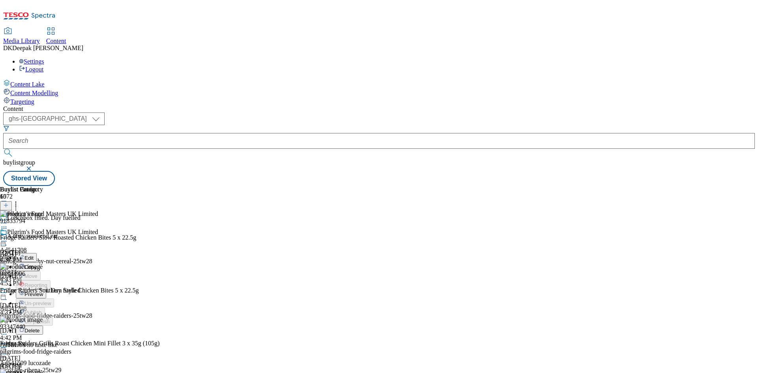
click at [37, 253] on button "Edit" at bounding box center [26, 257] width 21 height 9
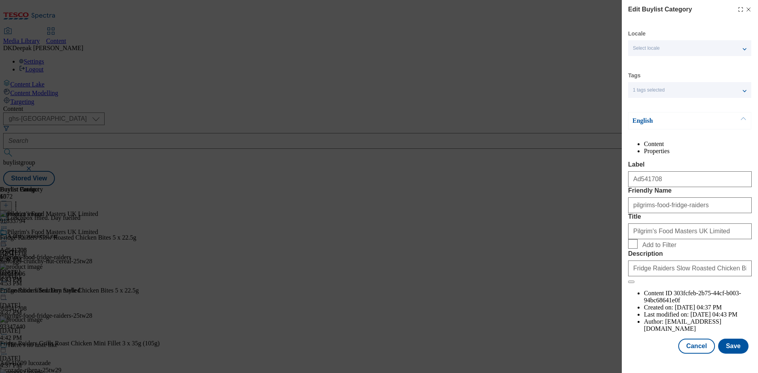
scroll to position [15, 0]
click at [695, 354] on button "Cancel" at bounding box center [696, 346] width 36 height 15
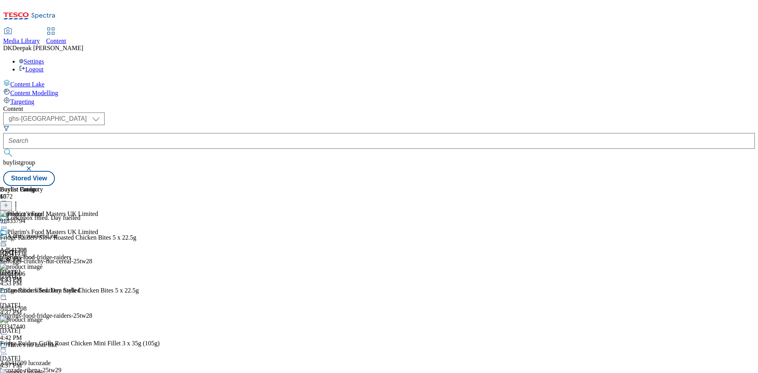
scroll to position [0, 0]
click at [8, 237] on icon at bounding box center [4, 241] width 8 height 8
click at [43, 291] on span "Preview" at bounding box center [33, 294] width 19 height 6
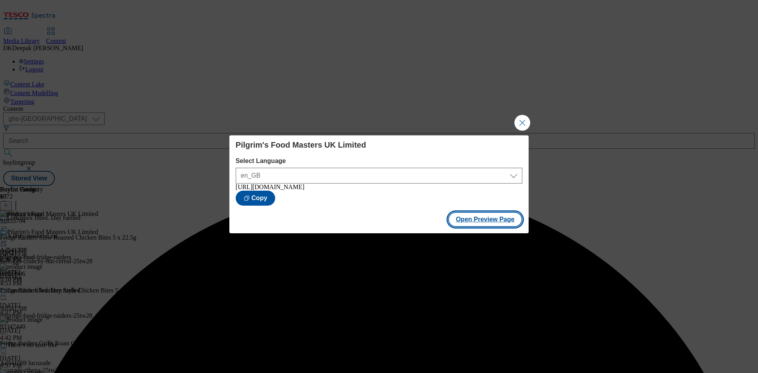
click at [516, 218] on button "Open Preview Page" at bounding box center [485, 219] width 75 height 15
click at [519, 120] on button "Close Modal" at bounding box center [522, 123] width 16 height 16
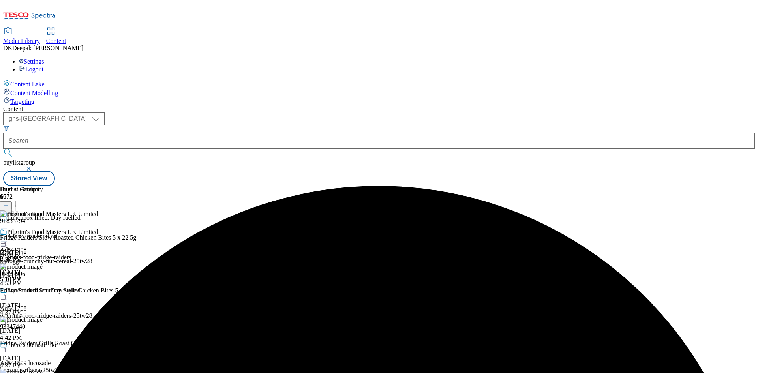
click at [8, 237] on icon at bounding box center [4, 241] width 8 height 8
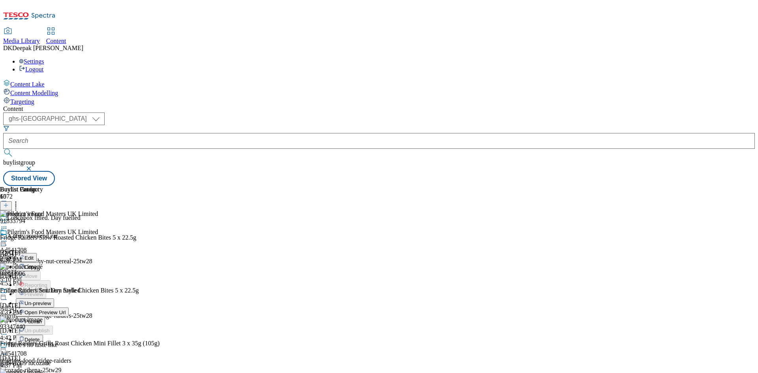
click at [42, 318] on span "Publish" at bounding box center [32, 321] width 17 height 6
